Goal: Task Accomplishment & Management: Manage account settings

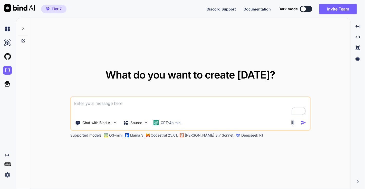
click at [8, 175] on img at bounding box center [7, 175] width 9 height 9
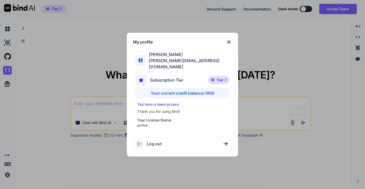
click at [160, 141] on span "Log out" at bounding box center [154, 144] width 15 height 6
type textarea "x"
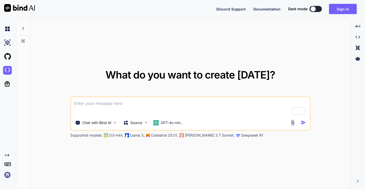
click at [5, 177] on img at bounding box center [7, 175] width 9 height 9
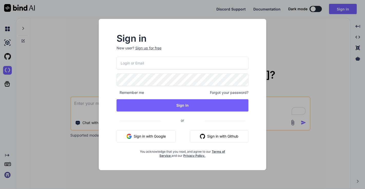
type input "[EMAIL_ADDRESS][DOMAIN_NAME]"
drag, startPoint x: 179, startPoint y: 62, endPoint x: 101, endPoint y: 69, distance: 78.0
click at [101, 69] on div "Sign in New user? Sign up for free [EMAIL_ADDRESS][DOMAIN_NAME] Remember me For…" at bounding box center [182, 95] width 167 height 152
paste input "[EMAIL_ADDRESS][DOMAIN_NAME]"
type input "[EMAIL_ADDRESS][DOMAIN_NAME]"
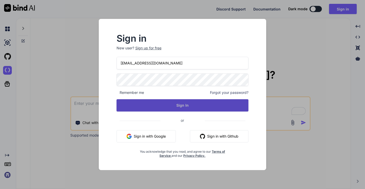
click at [145, 103] on button "Sign In" at bounding box center [182, 105] width 132 height 12
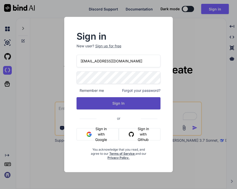
click at [121, 104] on button "Sign In" at bounding box center [119, 103] width 84 height 12
click at [141, 105] on button "Sign In" at bounding box center [119, 103] width 84 height 12
